Goal: Information Seeking & Learning: Get advice/opinions

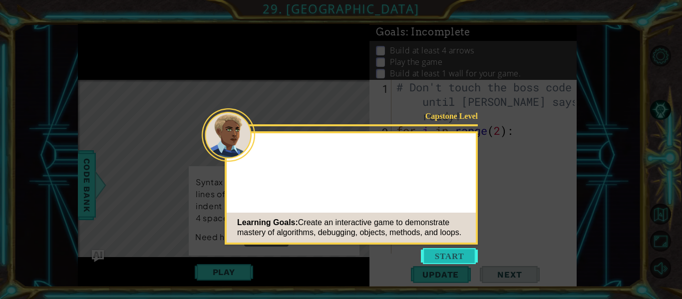
click at [446, 255] on button "Start" at bounding box center [449, 256] width 57 height 16
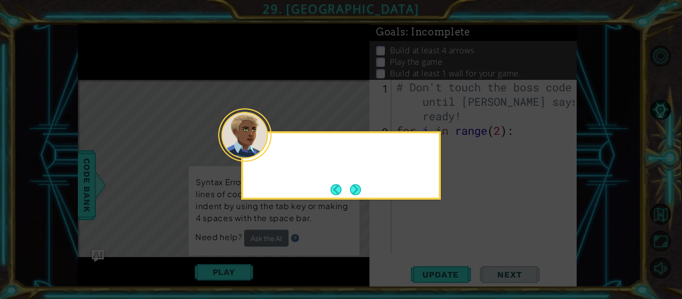
click at [269, 162] on div at bounding box center [341, 151] width 196 height 28
click at [344, 188] on button "Back" at bounding box center [339, 189] width 19 height 11
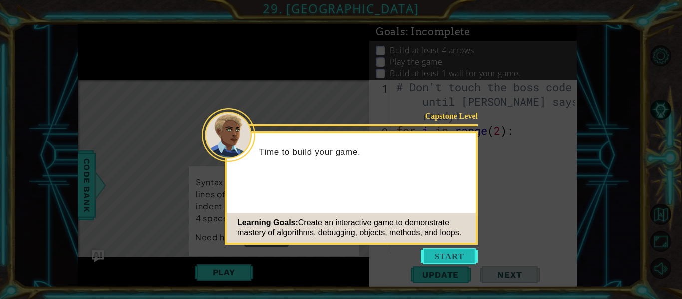
click at [430, 254] on button "Start" at bounding box center [449, 256] width 57 height 16
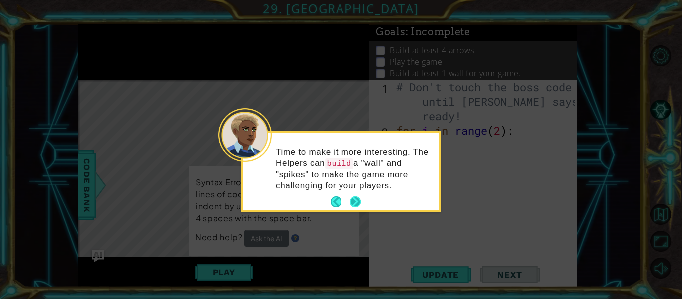
click at [358, 200] on button "Next" at bounding box center [355, 201] width 11 height 11
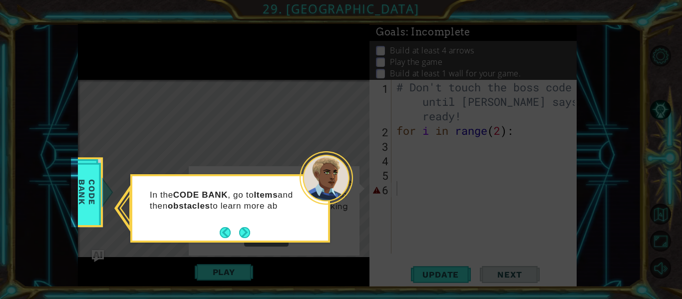
click at [261, 182] on div "In the CODE BANK , go to Items and then obstacles to learn more ab" at bounding box center [230, 205] width 196 height 50
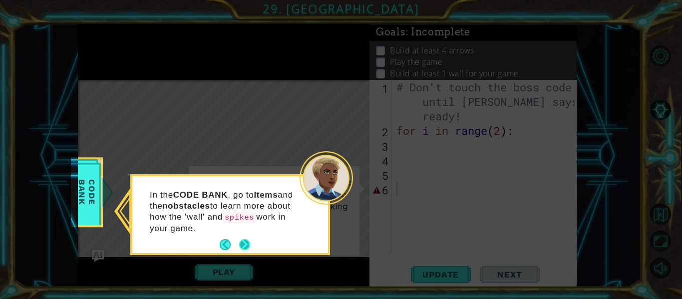
click at [250, 242] on button "Next" at bounding box center [244, 244] width 11 height 11
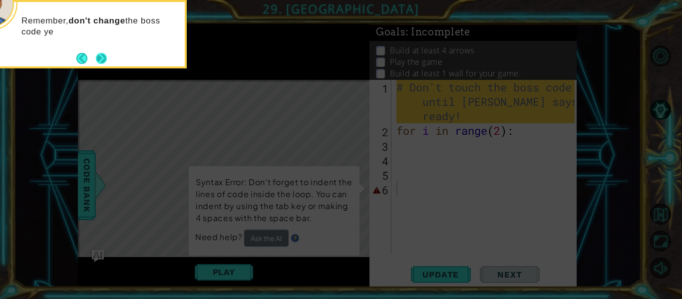
drag, startPoint x: 251, startPoint y: 242, endPoint x: 105, endPoint y: 59, distance: 234.1
click at [105, 59] on button "Next" at bounding box center [101, 58] width 11 height 11
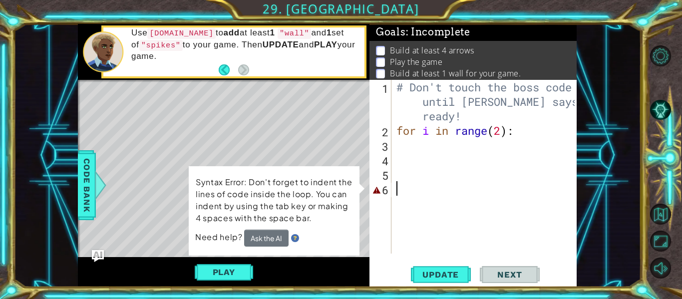
click at [373, 190] on div "6" at bounding box center [381, 190] width 20 height 14
click at [249, 235] on button "Ask the AI" at bounding box center [266, 237] width 44 height 17
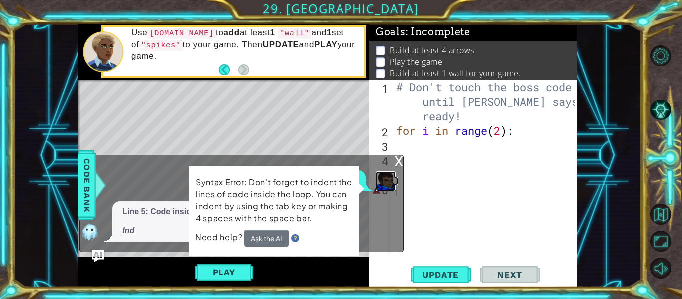
click at [386, 205] on div "??? Line 5: Code inside the for loop is missing indentation. Ind" at bounding box center [239, 206] width 318 height 72
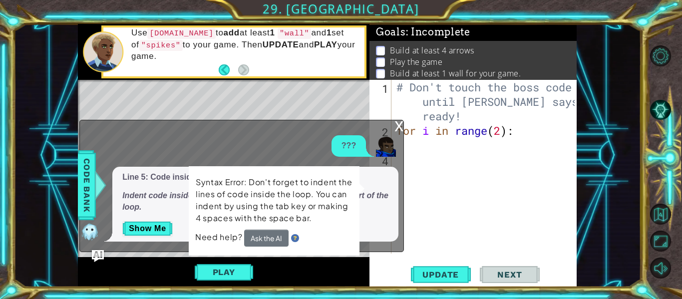
click at [315, 195] on p "Syntax Error: Don't forget to indent the lines of code inside the loop. You can…" at bounding box center [274, 200] width 157 height 48
click at [254, 231] on button "Ask the AI" at bounding box center [266, 238] width 44 height 17
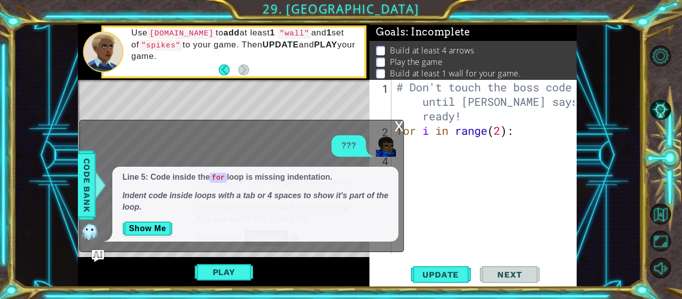
click at [254, 231] on button "Ask the AI" at bounding box center [266, 238] width 44 height 17
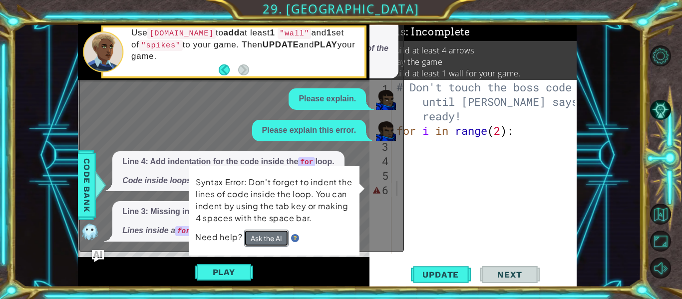
click at [271, 243] on button "Ask the AI" at bounding box center [266, 238] width 44 height 17
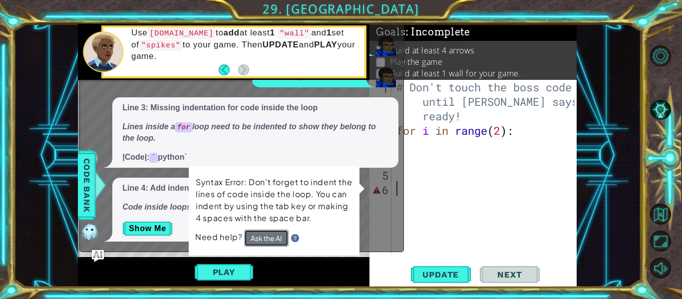
click at [271, 239] on button "Ask the AI" at bounding box center [266, 238] width 44 height 17
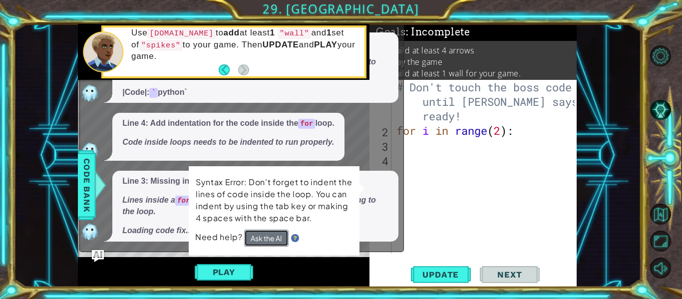
click at [271, 243] on button "Ask the AI" at bounding box center [266, 238] width 44 height 17
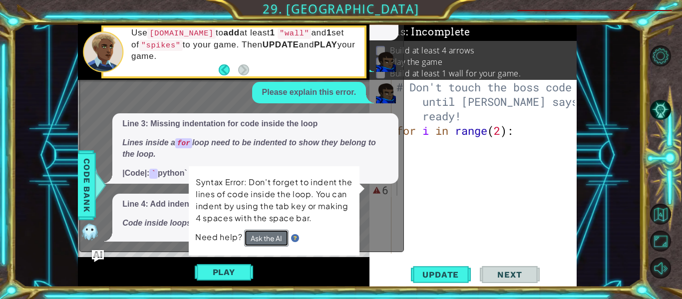
click at [271, 242] on button "Ask the AI" at bounding box center [266, 238] width 44 height 17
click at [411, 206] on div "# Don't touch the boss code until [PERSON_NAME] says you're ready! for i in ran…" at bounding box center [486, 196] width 185 height 232
